Goal: Task Accomplishment & Management: Use online tool/utility

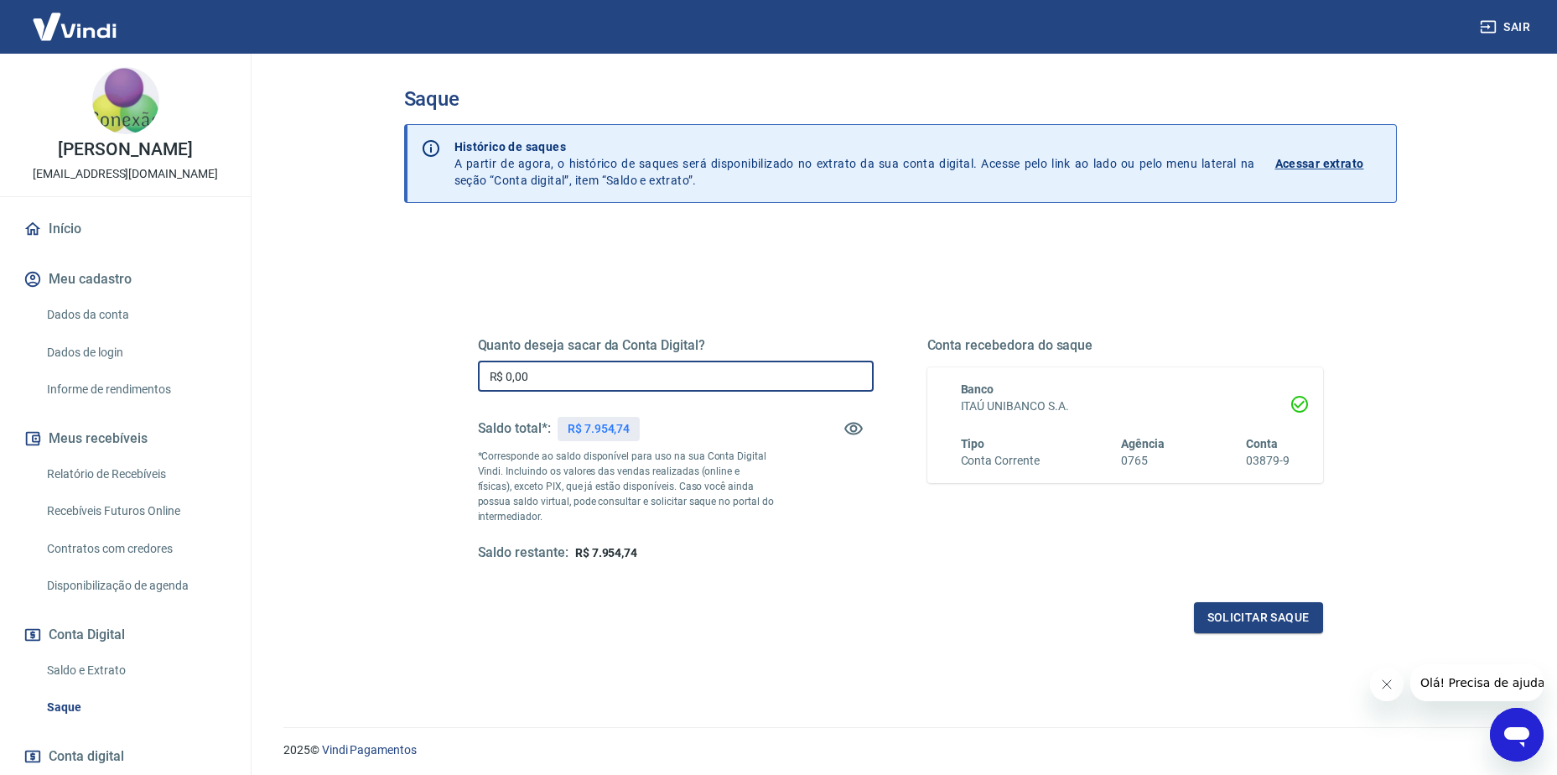
click at [653, 373] on input "R$ 0,00" at bounding box center [676, 376] width 396 height 31
type input "R$ 7.500,00"
click at [1239, 622] on button "Solicitar saque" at bounding box center [1258, 617] width 129 height 31
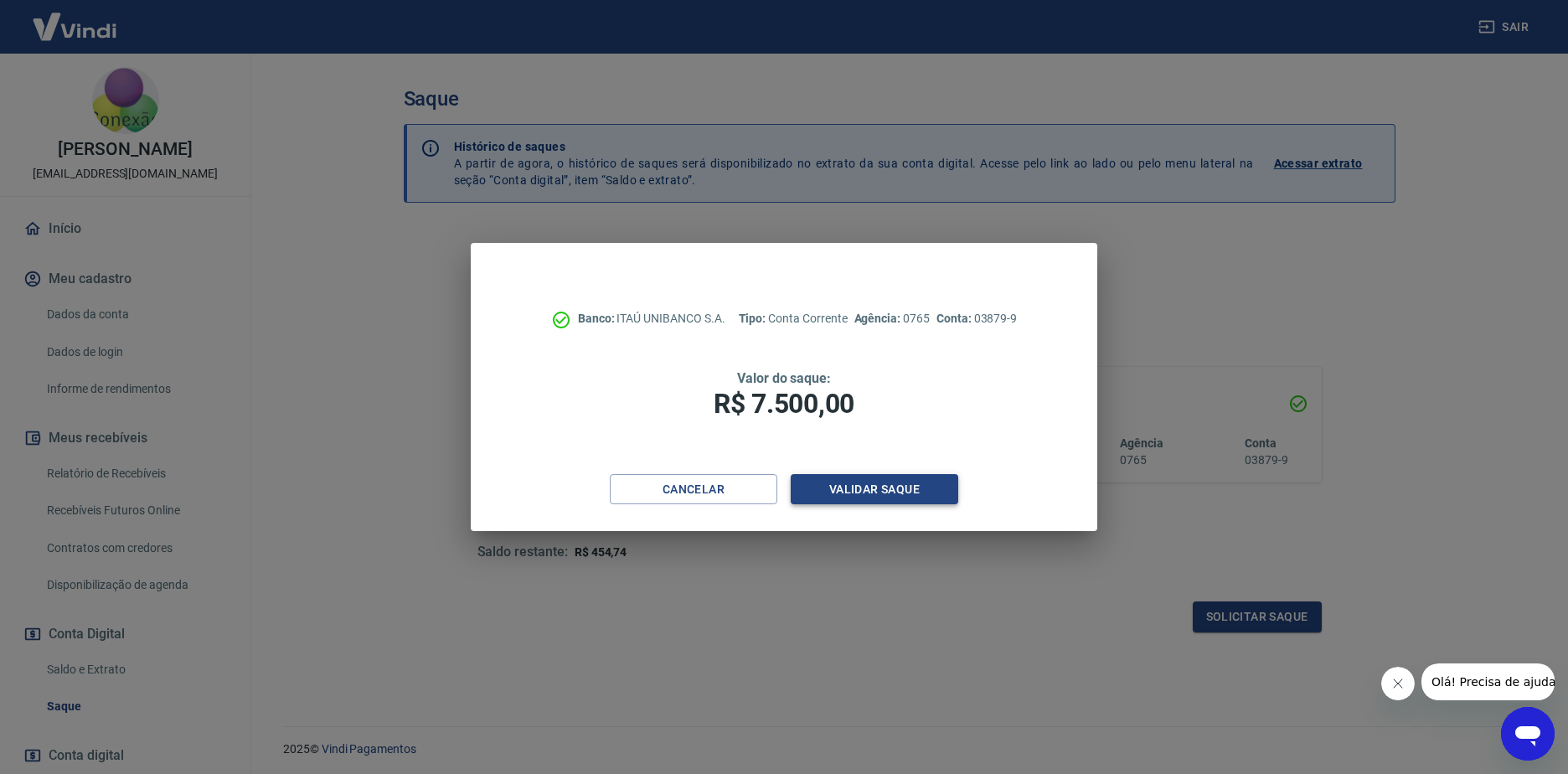
click at [846, 494] on button "Validar saque" at bounding box center [875, 489] width 168 height 31
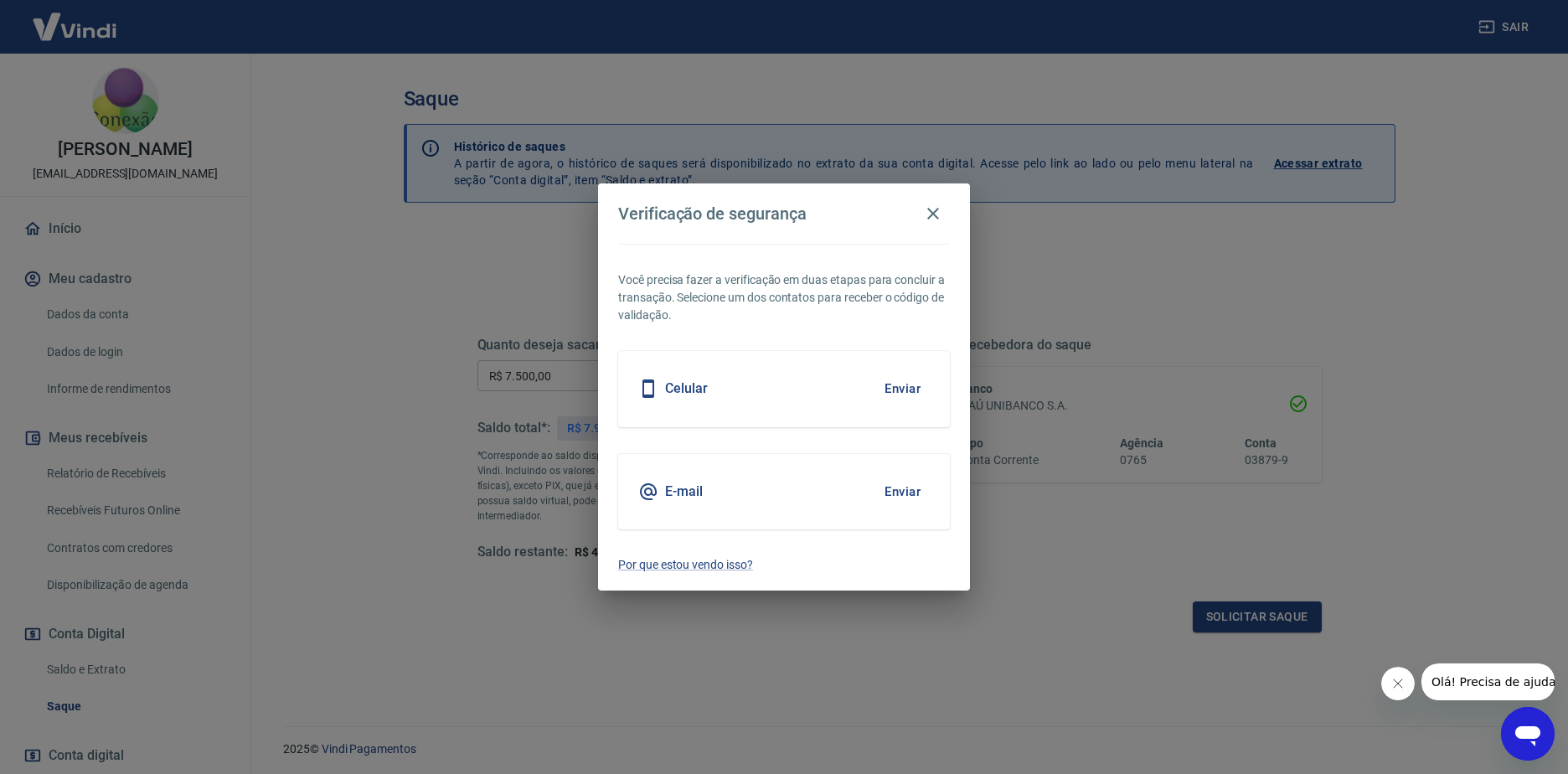
click at [893, 385] on button "Enviar" at bounding box center [902, 388] width 55 height 35
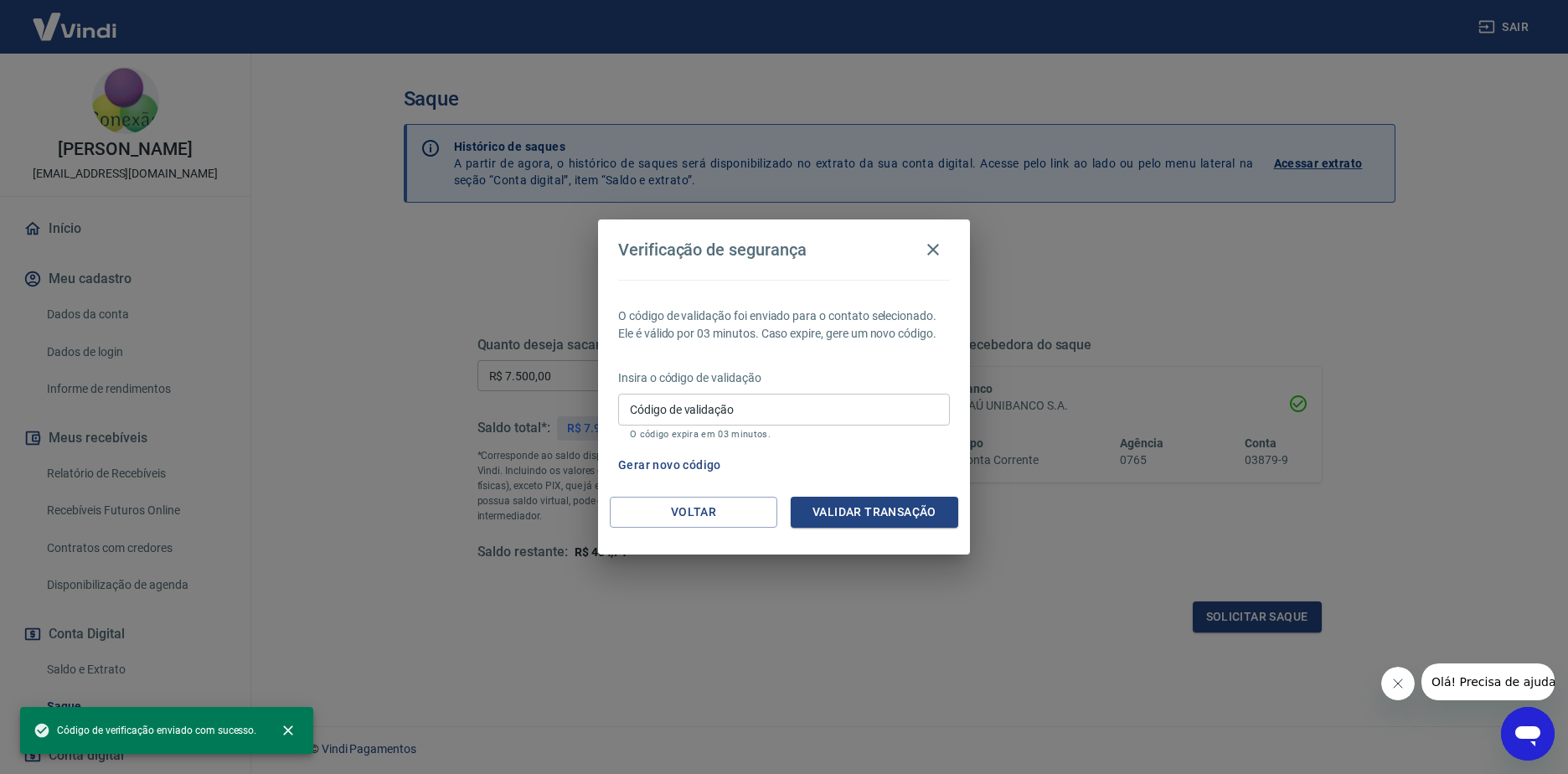
click at [822, 401] on input "Código de validação" at bounding box center [784, 408] width 332 height 31
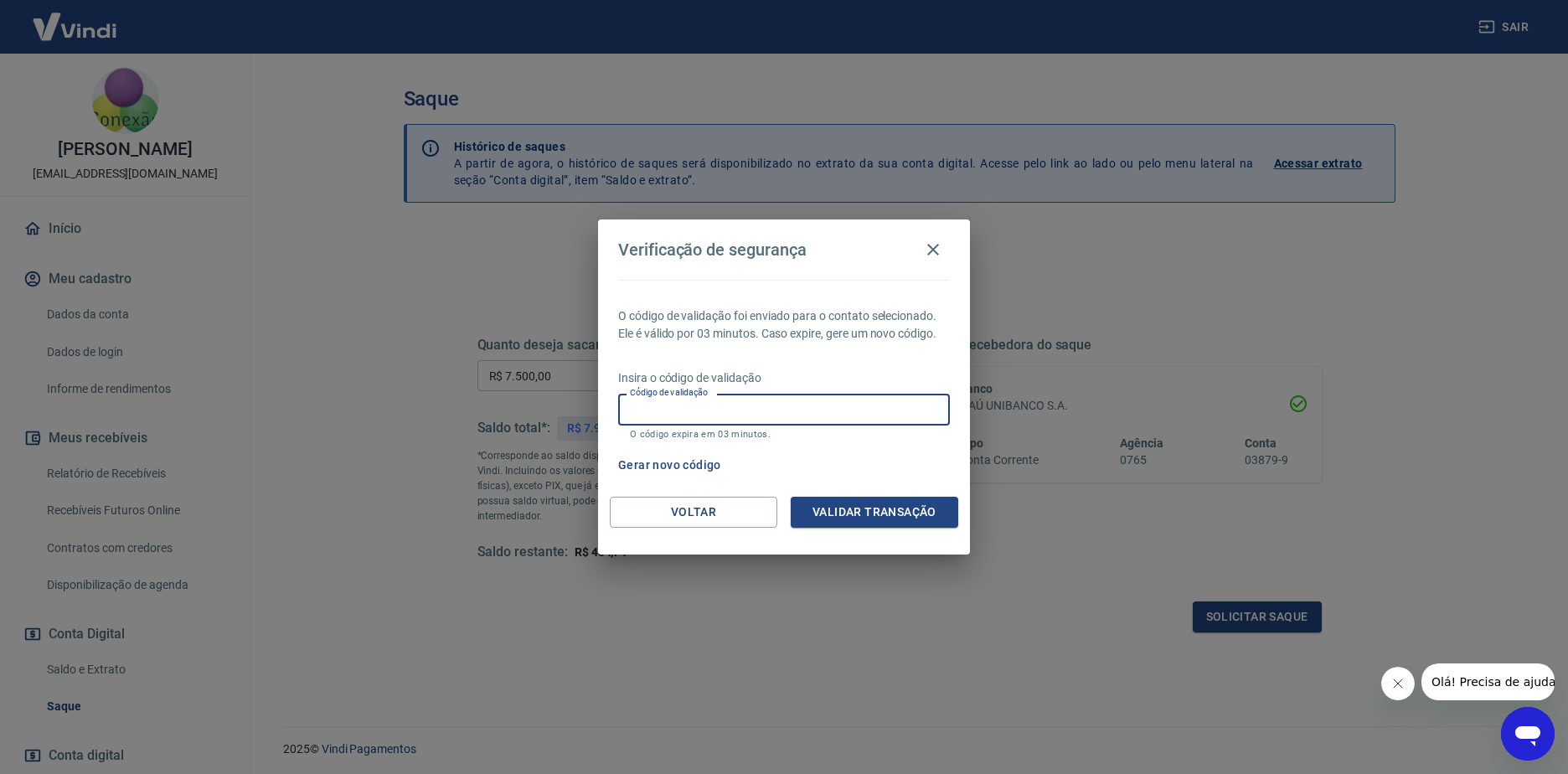
click at [822, 401] on input "Código de validação" at bounding box center [784, 408] width 332 height 31
type input "178493"
click at [885, 512] on button "Validar transação" at bounding box center [875, 511] width 168 height 31
